Goal: Find specific page/section: Find specific page/section

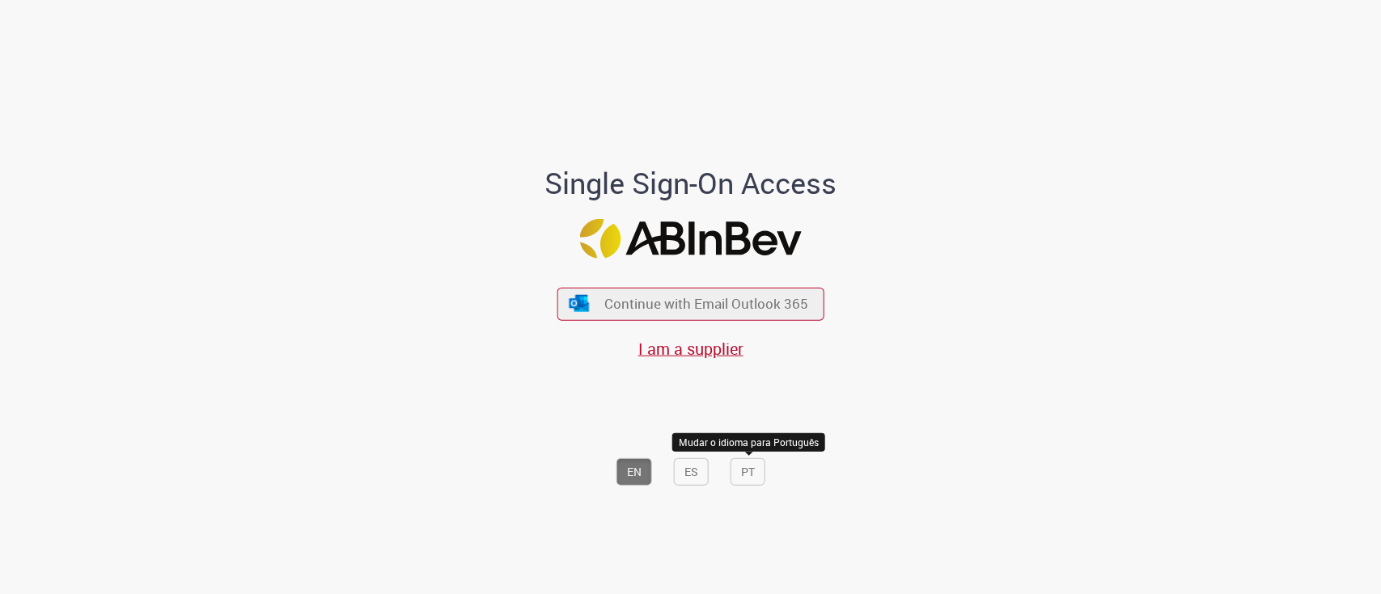
click at [745, 464] on button "PT" at bounding box center [747, 472] width 35 height 27
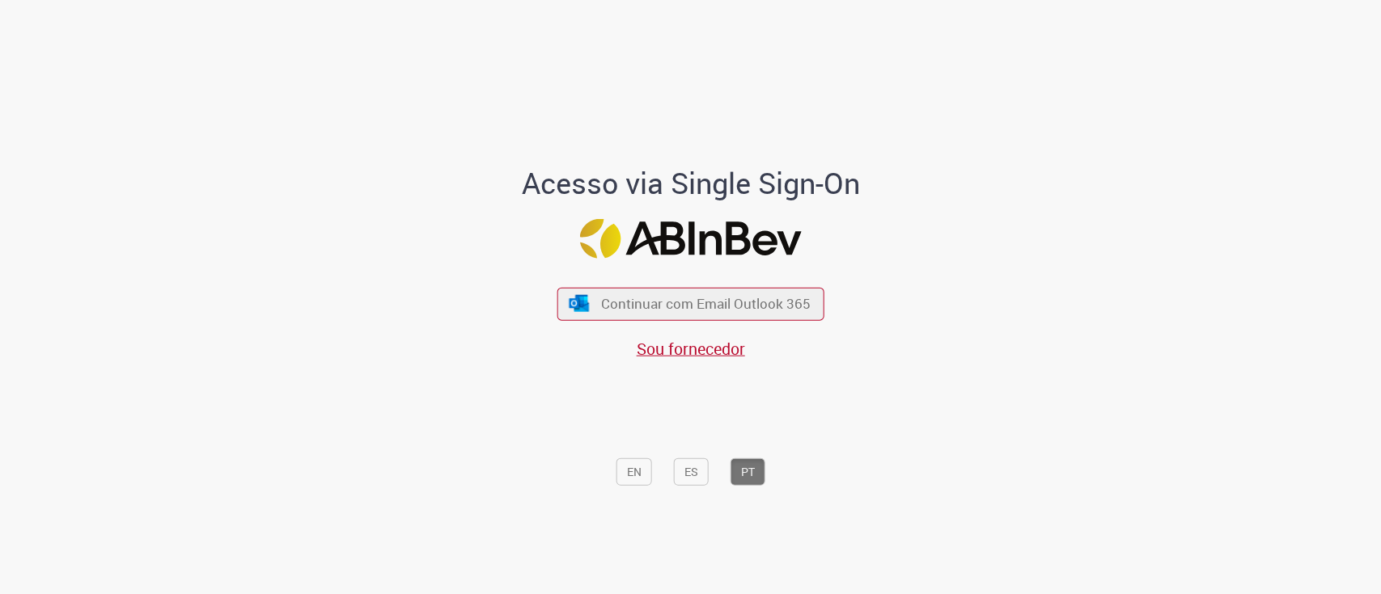
click at [740, 281] on div "Continuar com Email Outlook 365 Sou fornecedor" at bounding box center [690, 315] width 267 height 90
click at [746, 293] on button "Continuar com Email Outlook 365" at bounding box center [690, 304] width 273 height 34
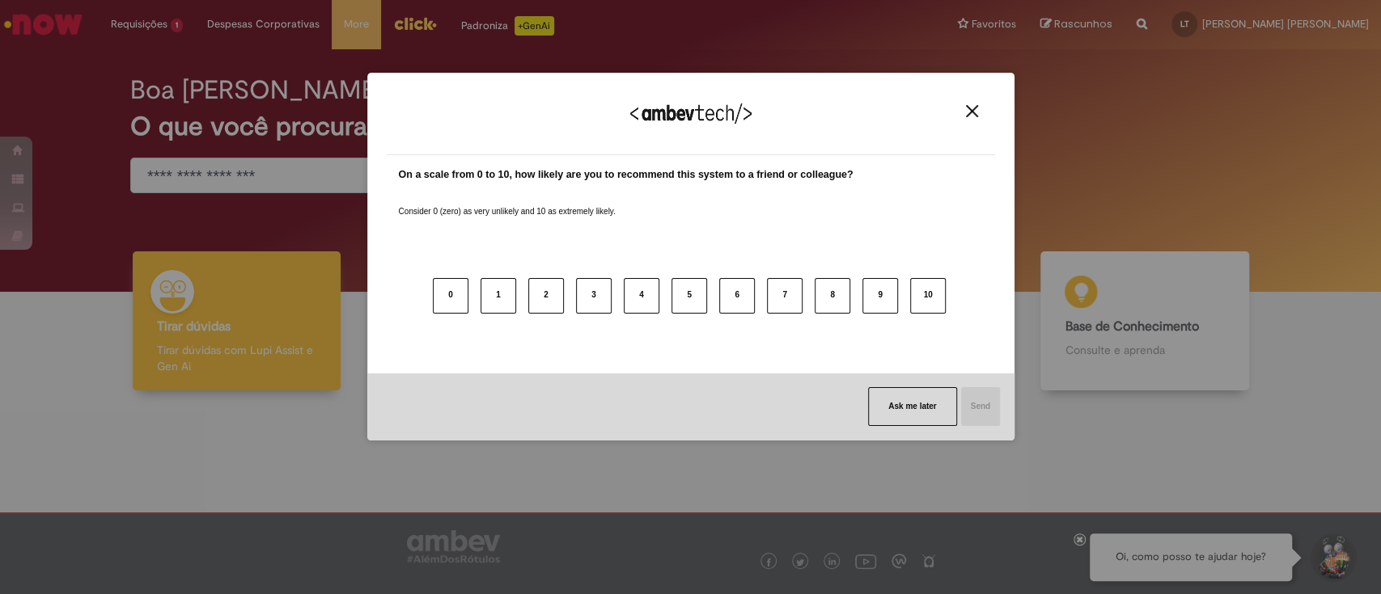
click at [968, 114] on img "Close" at bounding box center [972, 111] width 12 height 12
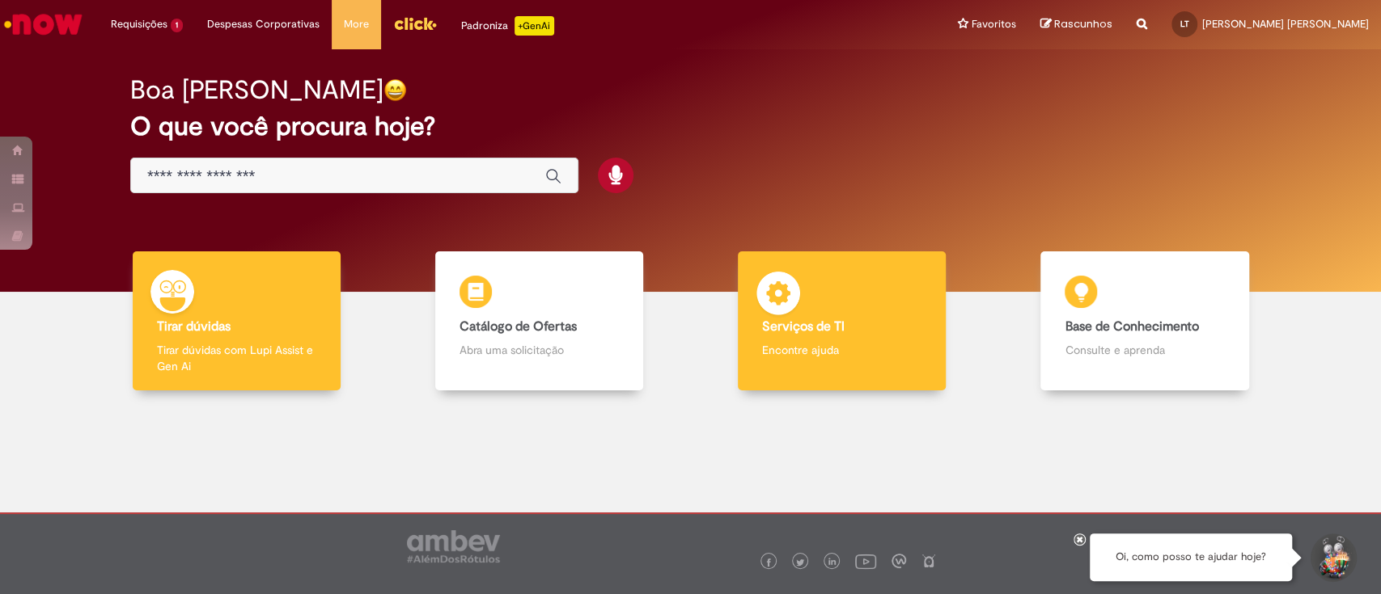
click at [844, 328] on h4 "Serviços de TI" at bounding box center [841, 327] width 159 height 15
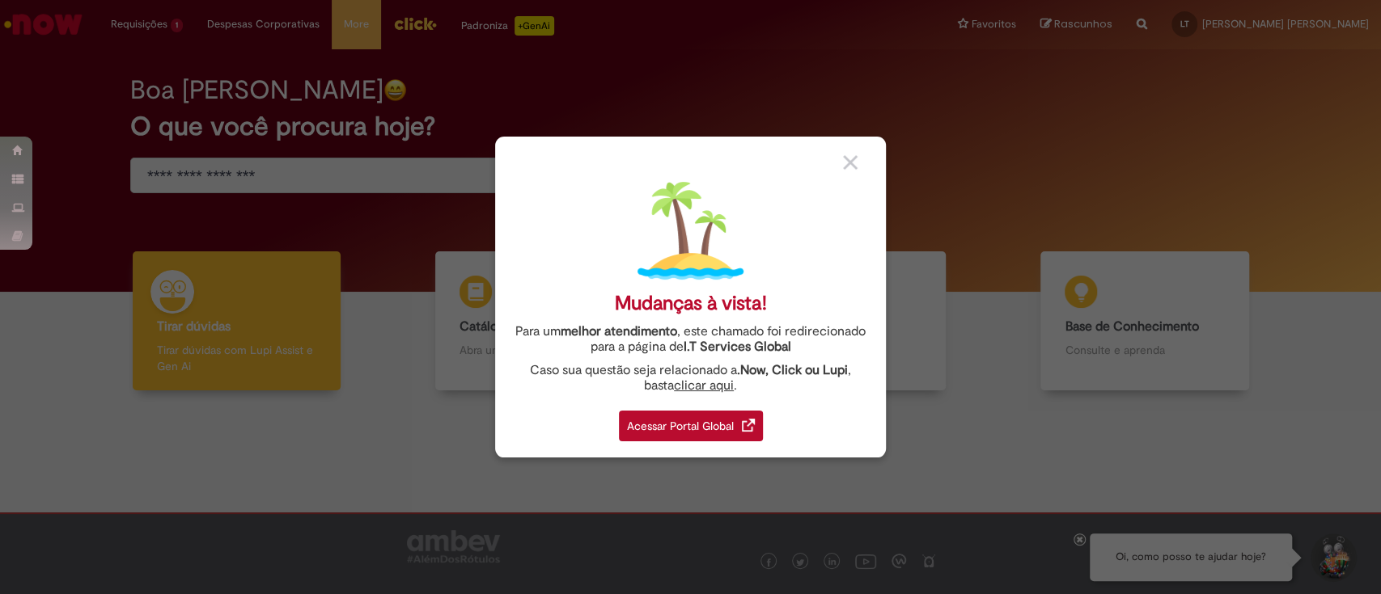
click at [711, 417] on div "Acessar Portal Global" at bounding box center [691, 426] width 144 height 31
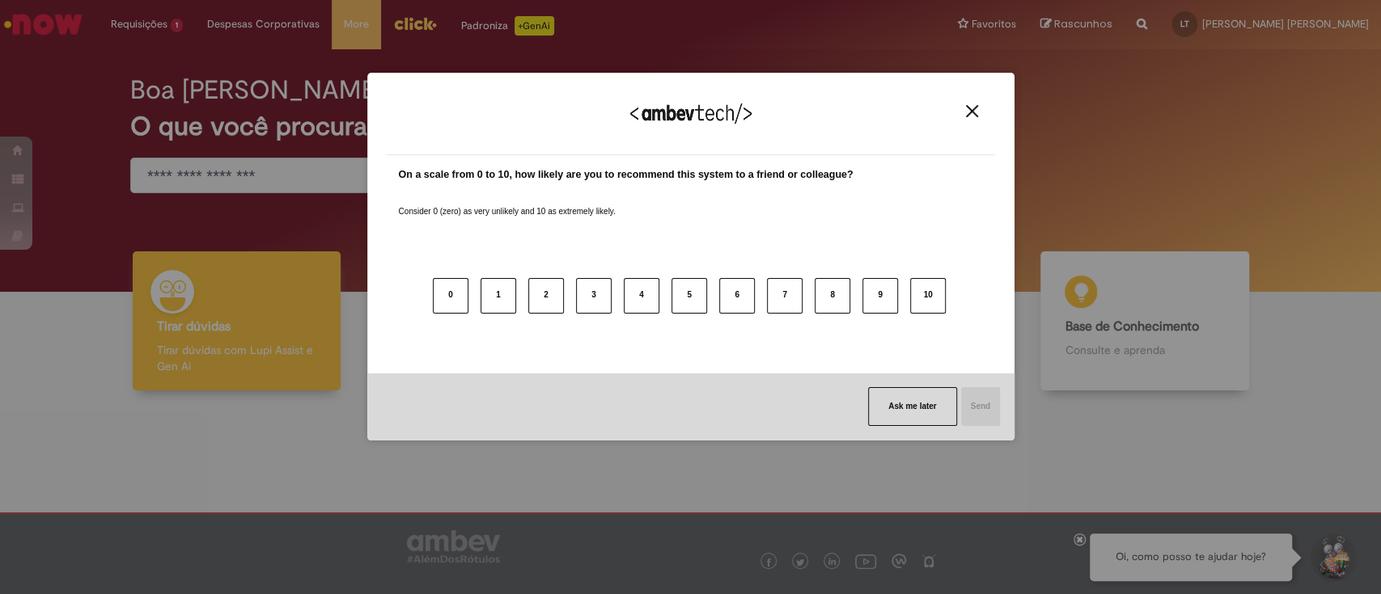
click at [979, 129] on div "We appreciate your feedback!" at bounding box center [691, 123] width 608 height 63
click at [979, 109] on button "Close" at bounding box center [972, 111] width 22 height 14
